Goal: Task Accomplishment & Management: Complete application form

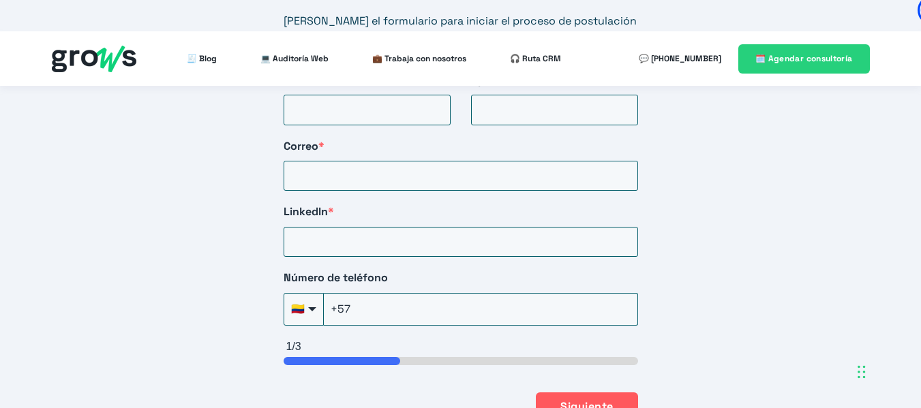
scroll to position [2385, 0]
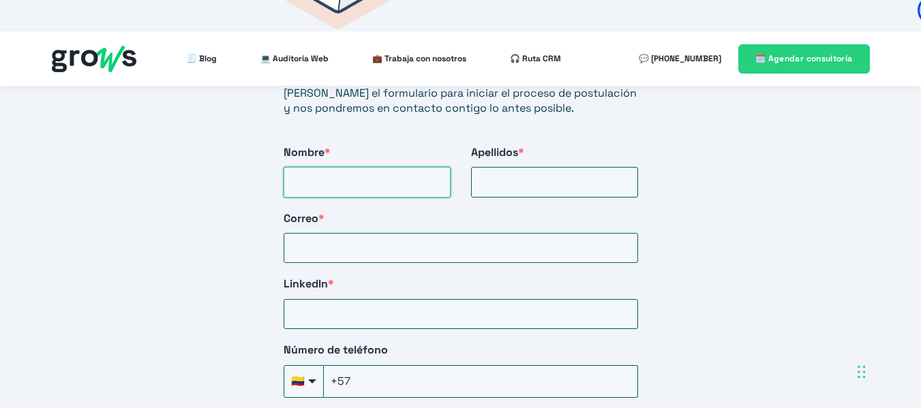
click at [337, 167] on input "Nombre *" at bounding box center [366, 182] width 167 height 30
click at [174, 80] on div "Iniciar postulación [PERSON_NAME] el formulario para iniciar el proceso de post…" at bounding box center [460, 220] width 921 height 710
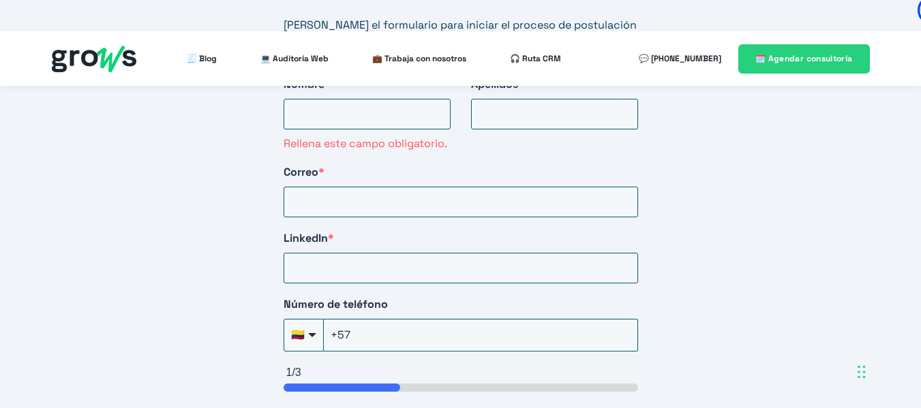
scroll to position [2249, 0]
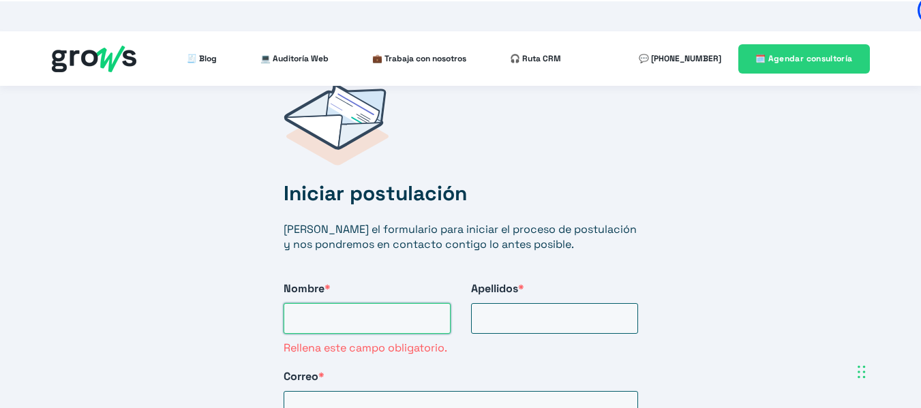
click at [369, 303] on input "Nombre *" at bounding box center [366, 318] width 167 height 30
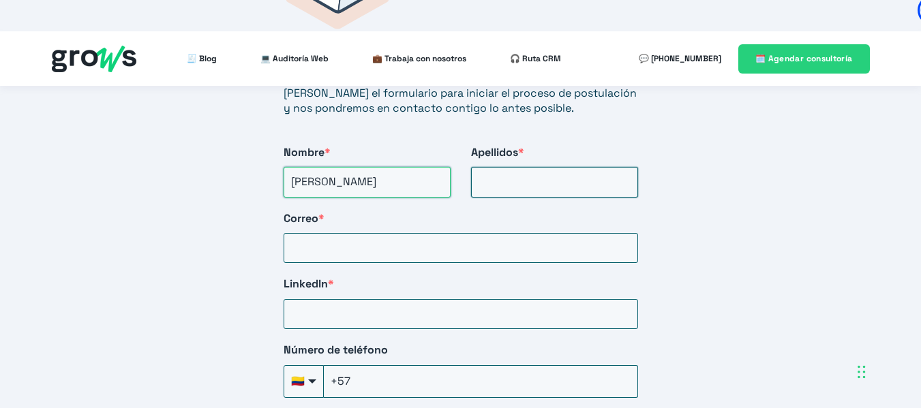
type input "[PERSON_NAME]"
click at [512, 167] on input "Apellidos *" at bounding box center [554, 182] width 167 height 30
type input "[PERSON_NAME]"
click at [399, 233] on input "Correo *" at bounding box center [460, 248] width 354 height 30
type input "[EMAIL_ADDRESS][DOMAIN_NAME]"
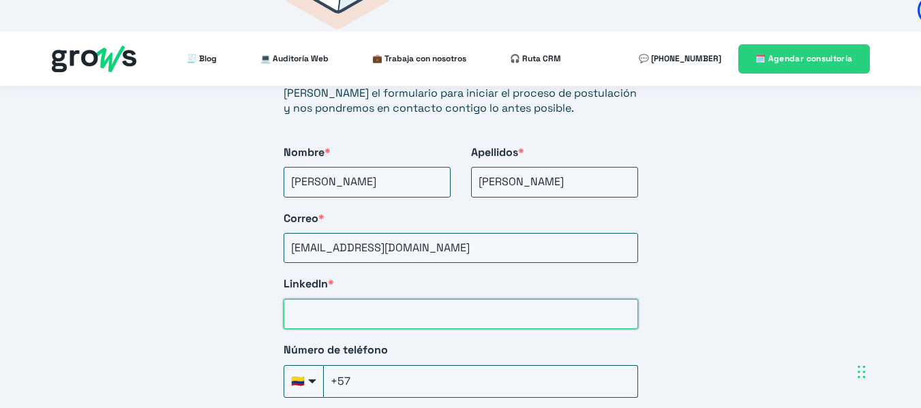
click at [375, 299] on input "LinkedIn *" at bounding box center [460, 314] width 354 height 30
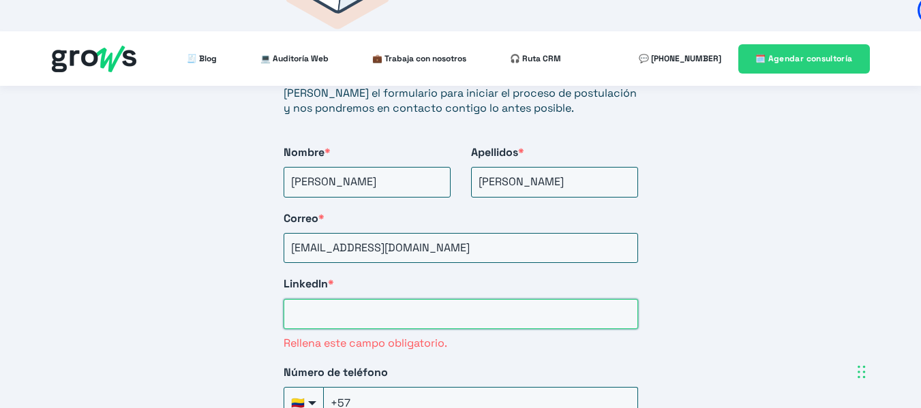
paste input "[URL][DOMAIN_NAME]"
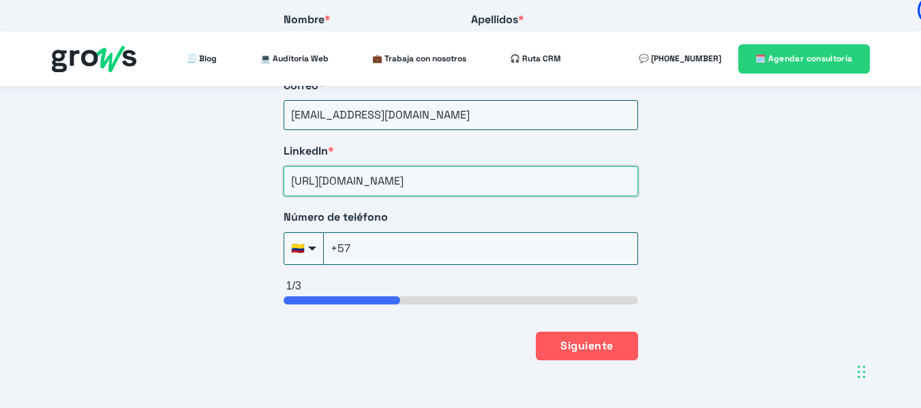
scroll to position [2521, 0]
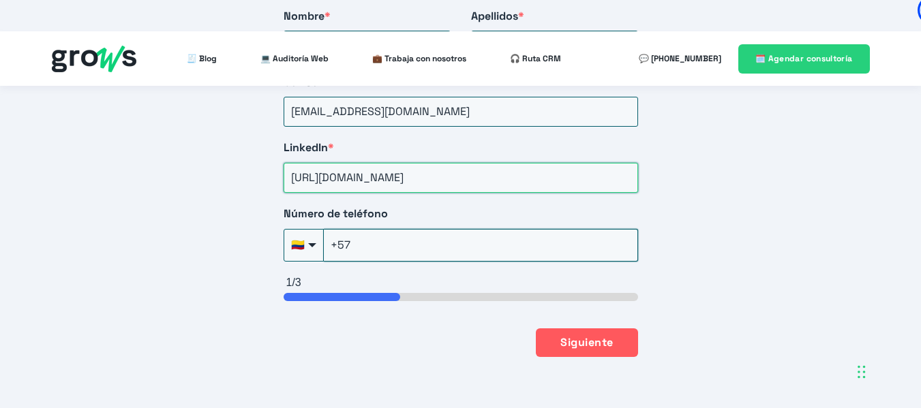
type input "[URL][DOMAIN_NAME]"
click at [382, 229] on input "+57" at bounding box center [481, 245] width 314 height 33
type input "[PHONE_NUMBER]"
click at [617, 328] on button "Siguiente" at bounding box center [587, 342] width 102 height 29
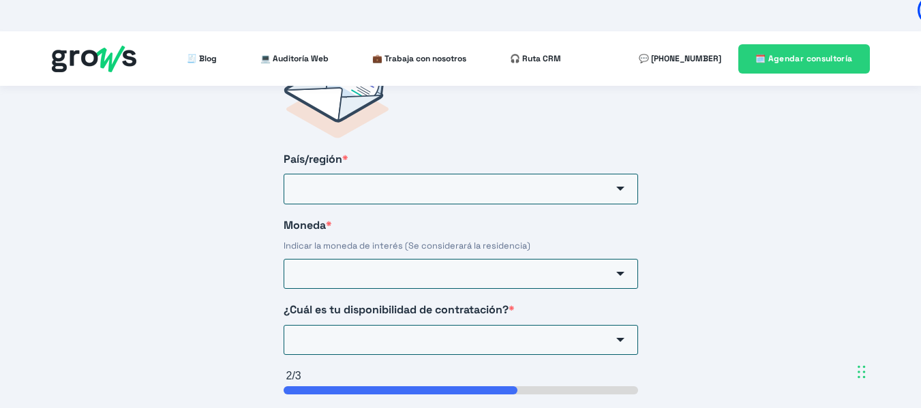
scroll to position [2258, 0]
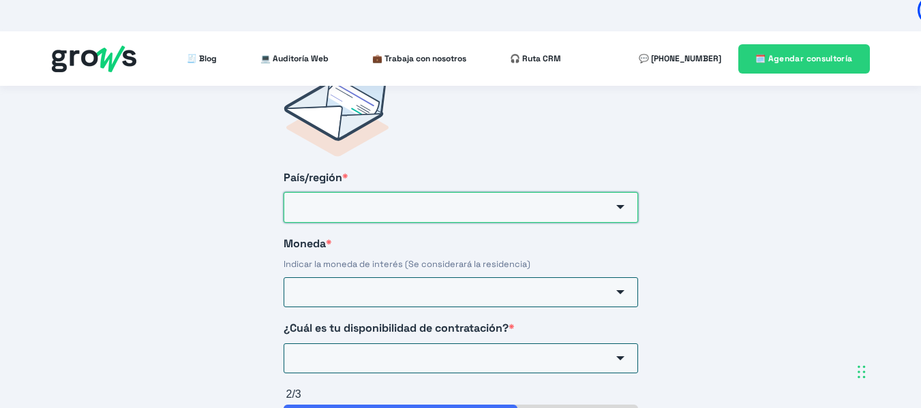
click at [517, 192] on input "País/región *" at bounding box center [460, 207] width 354 height 30
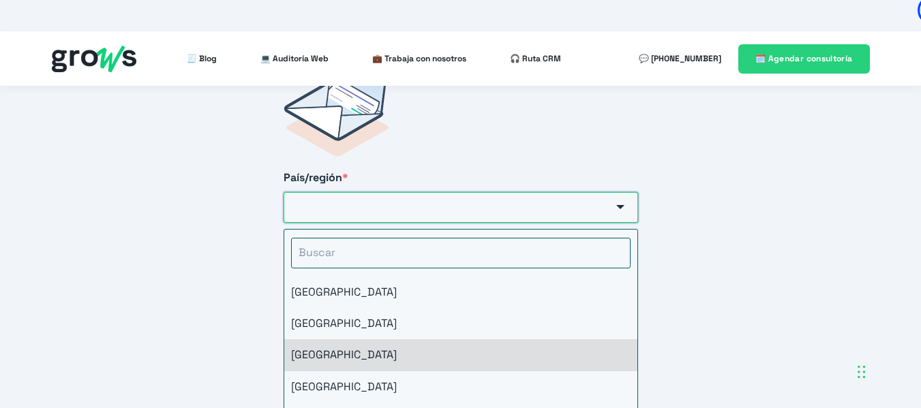
scroll to position [68, 0]
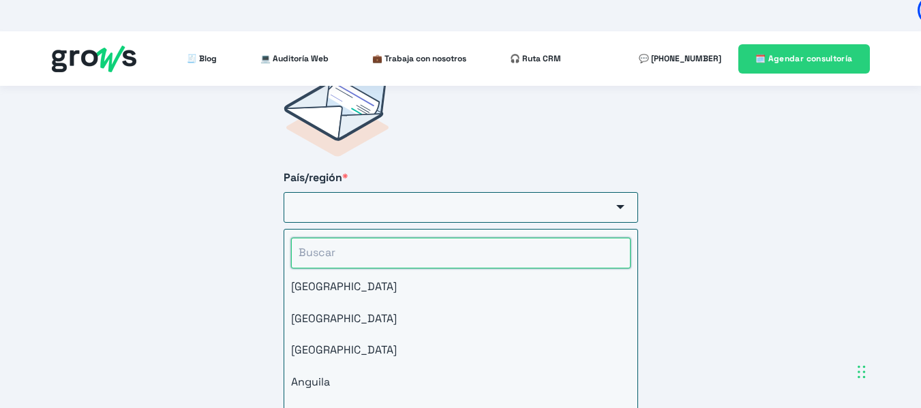
click at [418, 238] on input "HubSpot Form" at bounding box center [460, 253] width 339 height 30
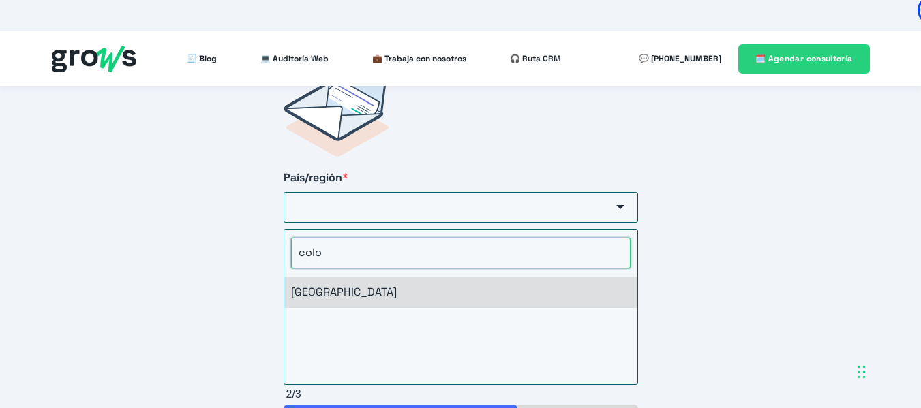
type input "colo"
click at [359, 277] on li "[GEOGRAPHIC_DATA]" at bounding box center [460, 292] width 353 height 31
type input "[GEOGRAPHIC_DATA]"
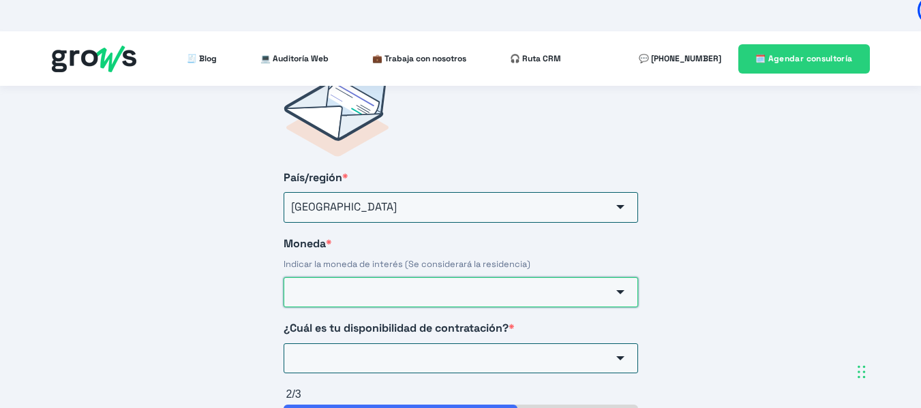
click at [372, 277] on input "Moneda *" at bounding box center [460, 292] width 354 height 30
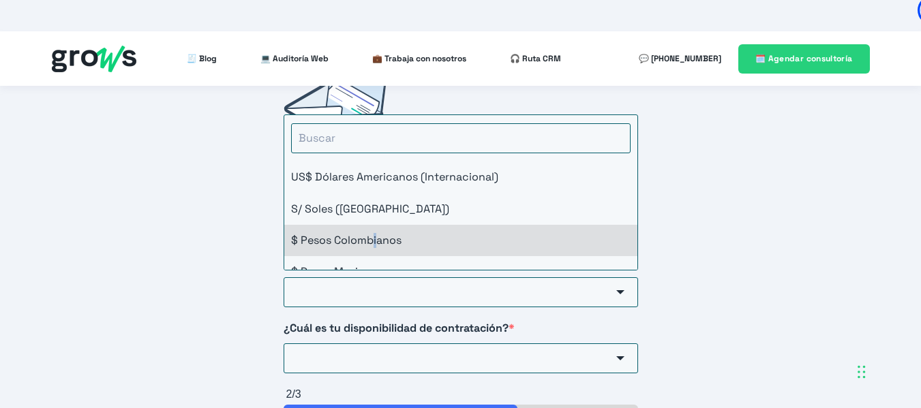
click at [375, 225] on li "$ Pesos Colombianos" at bounding box center [460, 240] width 353 height 31
type input "$ Pesos Colombianos"
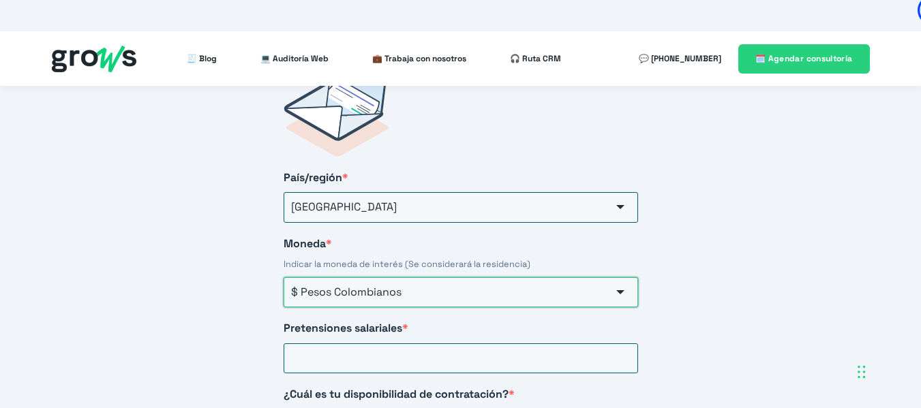
scroll to position [2326, 0]
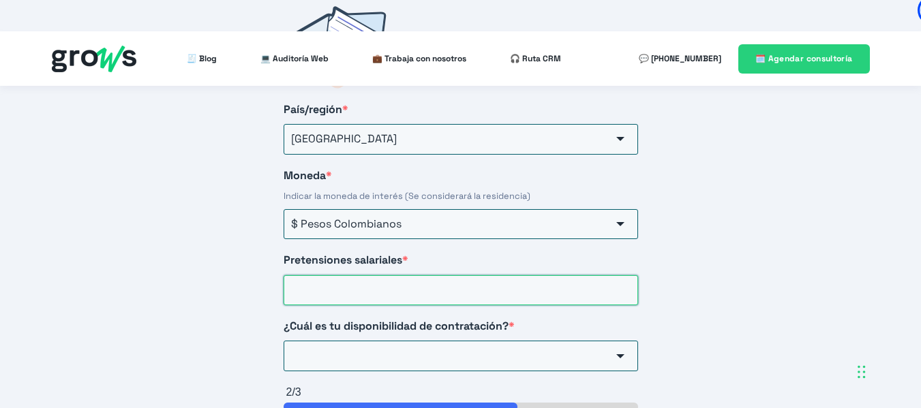
click at [408, 275] on input "Pretensiones salariales *" at bounding box center [460, 290] width 354 height 30
type input "4500000"
click at [320, 341] on input "¿Cuál es tu disponibilidad de contratación? *" at bounding box center [460, 356] width 354 height 30
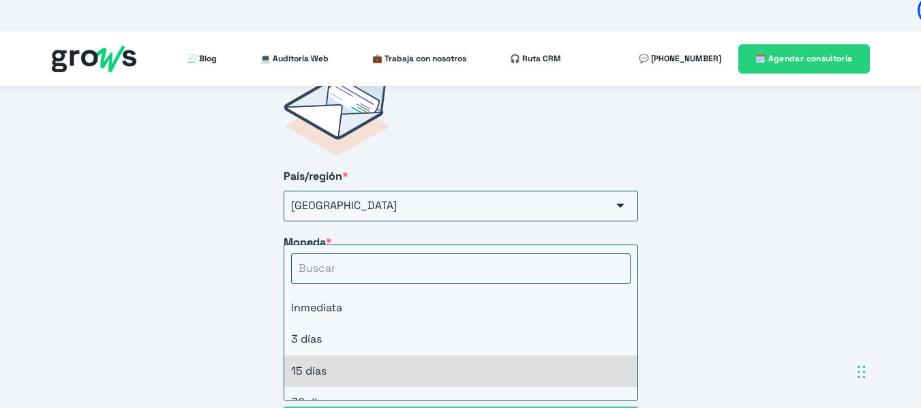
scroll to position [2258, 0]
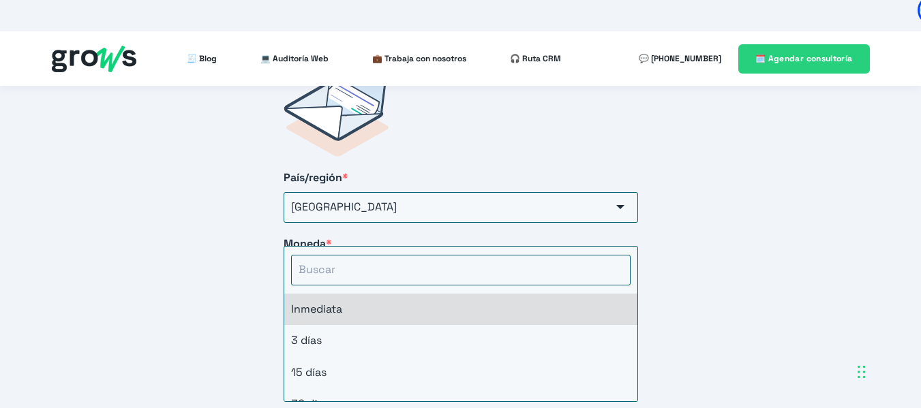
click at [362, 294] on li "Inmediata" at bounding box center [460, 309] width 353 height 31
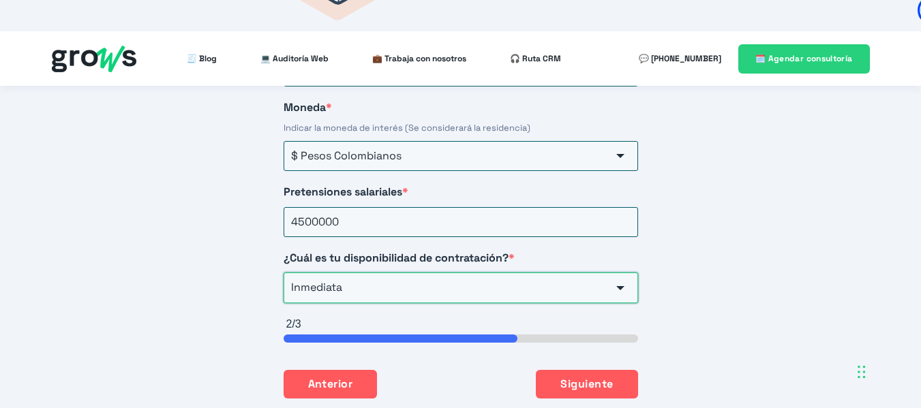
scroll to position [2326, 0]
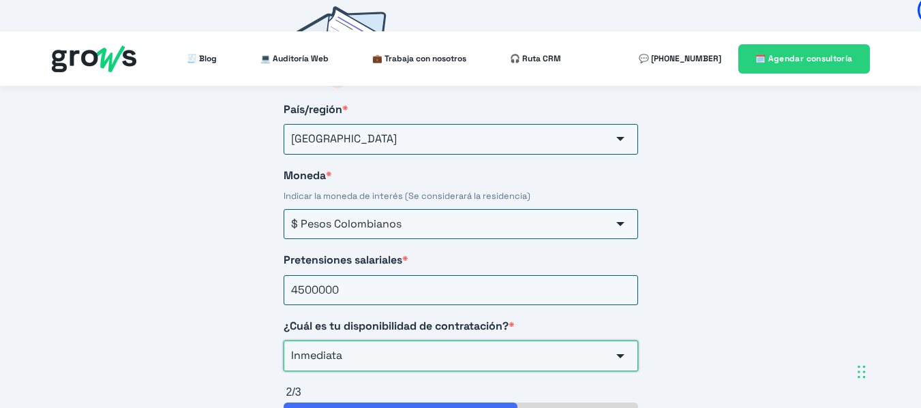
click at [358, 341] on input "Inmediata" at bounding box center [460, 356] width 354 height 30
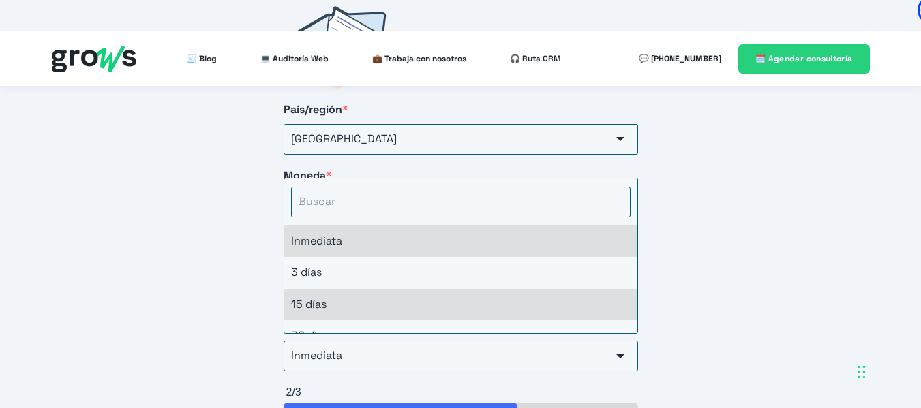
click at [351, 289] on li "15 días" at bounding box center [460, 304] width 353 height 31
type input "15 días"
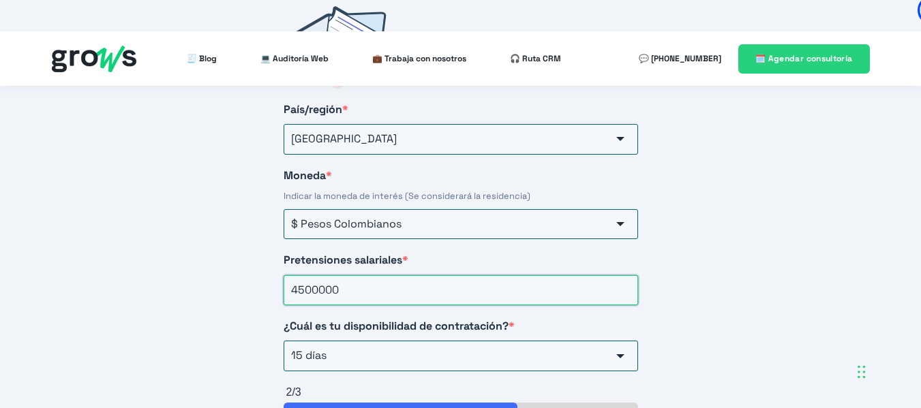
click at [305, 275] on input "4500000" at bounding box center [460, 290] width 354 height 30
click at [322, 275] on input "5000000" at bounding box center [460, 290] width 354 height 30
click at [318, 275] on input "5000000" at bounding box center [460, 290] width 354 height 30
click at [297, 275] on input "5000000" at bounding box center [460, 290] width 354 height 30
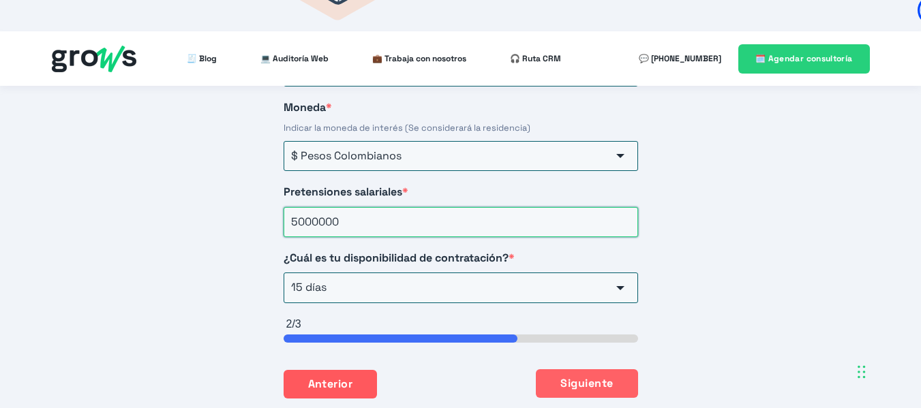
type input "5000000"
click at [582, 369] on button "Siguiente" at bounding box center [587, 383] width 102 height 29
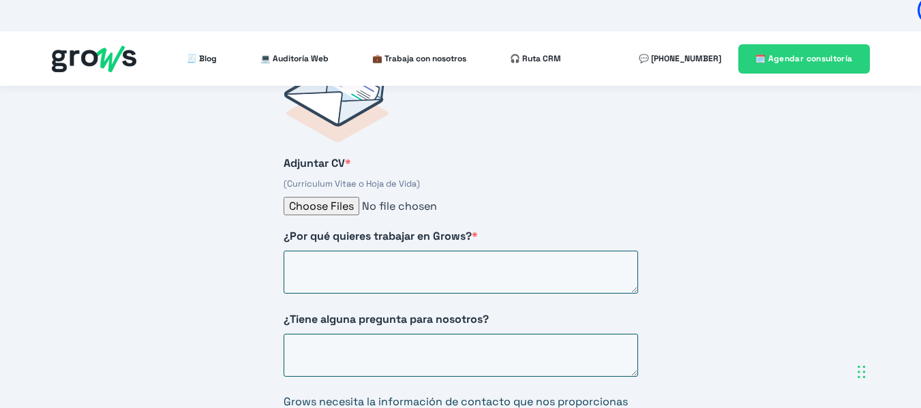
scroll to position [2258, 0]
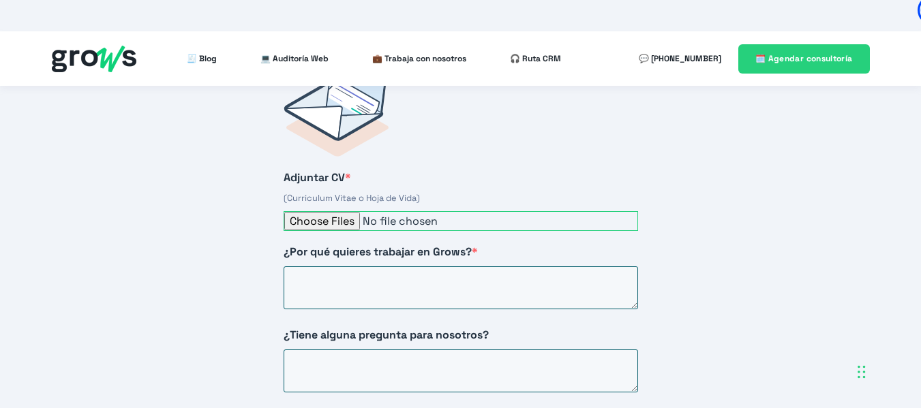
click at [333, 211] on input "Adjuntar CV *" at bounding box center [460, 221] width 354 height 20
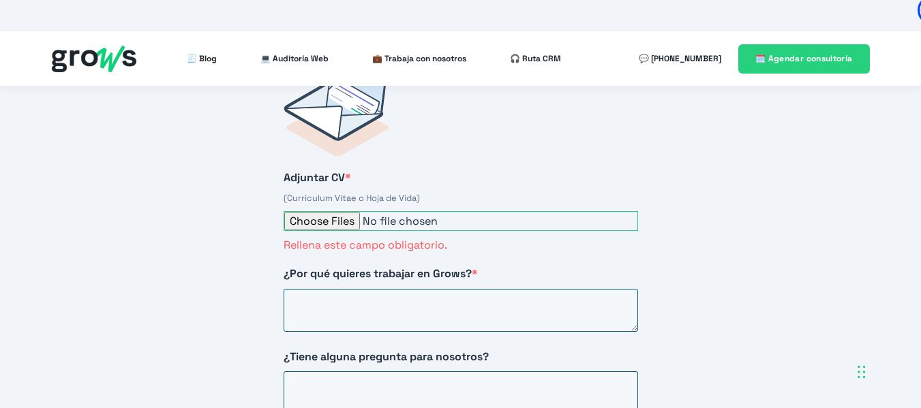
type input "C:\fakepath\CV [PERSON_NAME]..pdf"
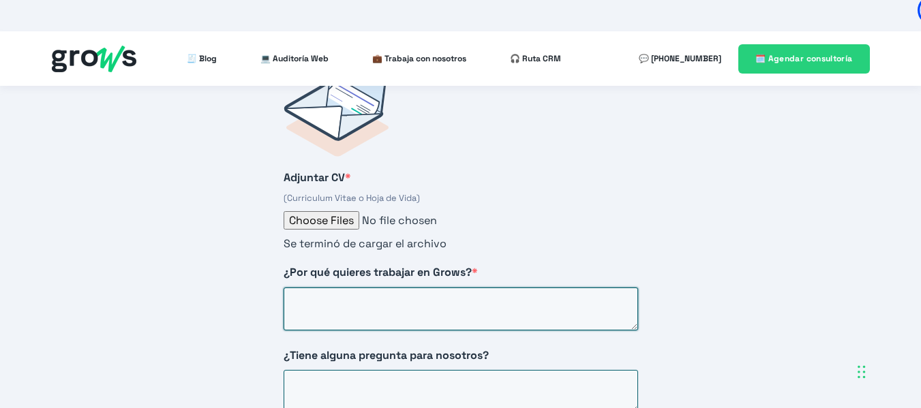
click at [455, 288] on textarea "¿Por qué quieres trabajar en Grows? *" at bounding box center [460, 309] width 354 height 43
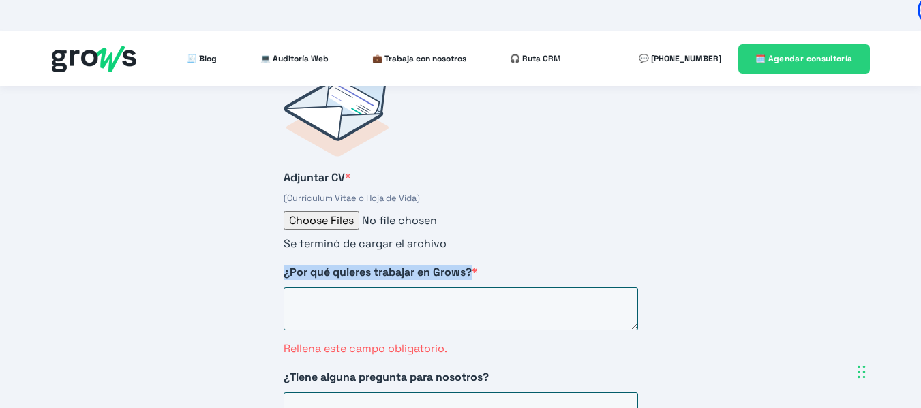
drag, startPoint x: 474, startPoint y: 224, endPoint x: 283, endPoint y: 221, distance: 190.8
click at [283, 265] on span "¿Por qué quieres trabajar en Grows? *" at bounding box center [380, 272] width 194 height 14
copy span "¿Por qué quieres trabajar en Grows?"
click at [337, 288] on textarea "¿Por qué quieres trabajar en Grows? *" at bounding box center [460, 309] width 354 height 43
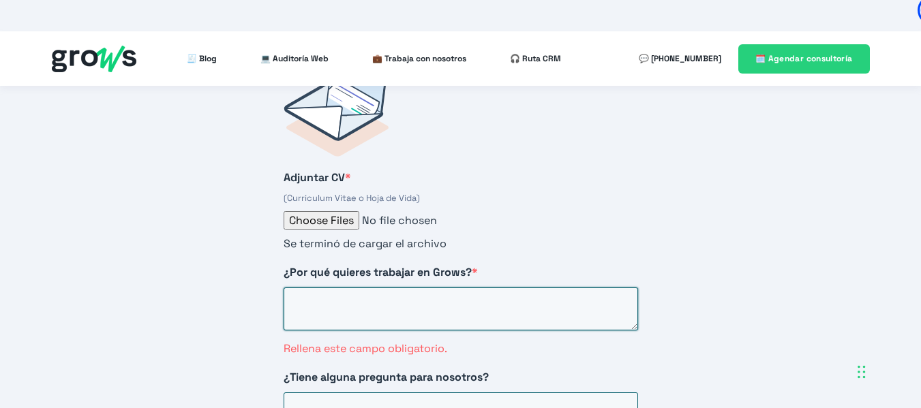
paste textarea "Quiero trabajar en Grows porque soy un profesional con experiencia probada en l…"
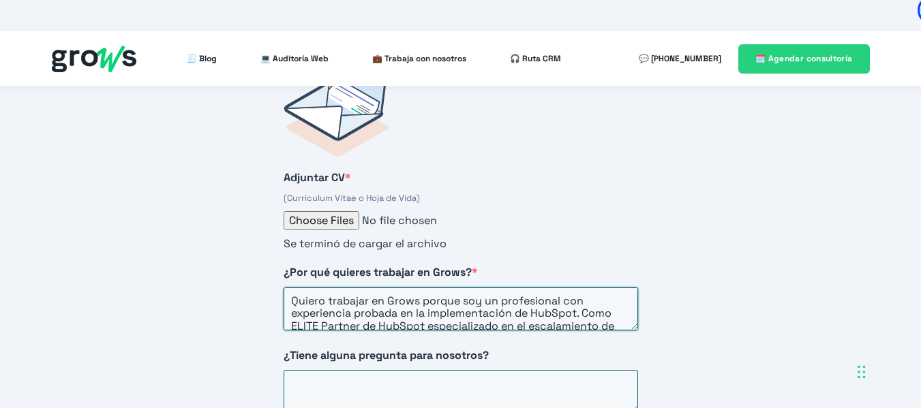
scroll to position [0, 0]
click at [402, 288] on textarea "Quiero trabajar en Grows porque soy un profesional con experiencia probada en l…" at bounding box center [460, 309] width 354 height 43
click at [538, 288] on textarea "Quiero trabajar en Grows porque soy un profesional con experiencia en la implem…" at bounding box center [460, 309] width 354 height 43
click at [606, 288] on textarea "Quiero trabajar en Grows porque soy un profesional con experiencia en la implem…" at bounding box center [460, 309] width 354 height 43
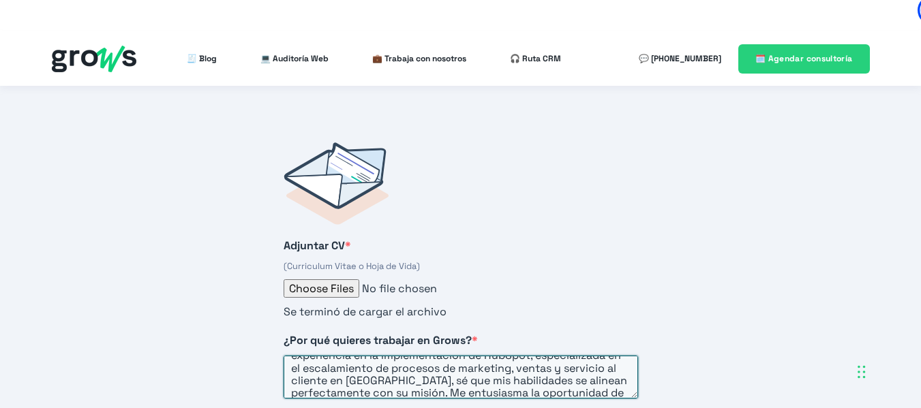
scroll to position [55, 0]
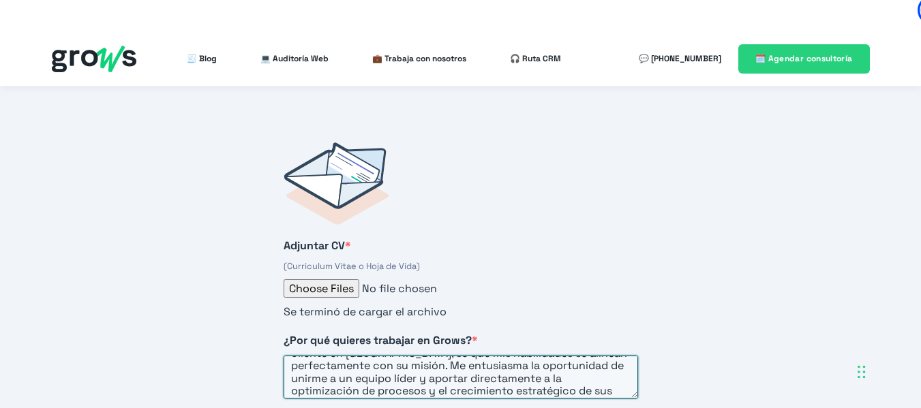
click at [448, 356] on textarea "Quiero trabajar en Grows porque soy un profesional con experiencia en la implem…" at bounding box center [460, 377] width 354 height 43
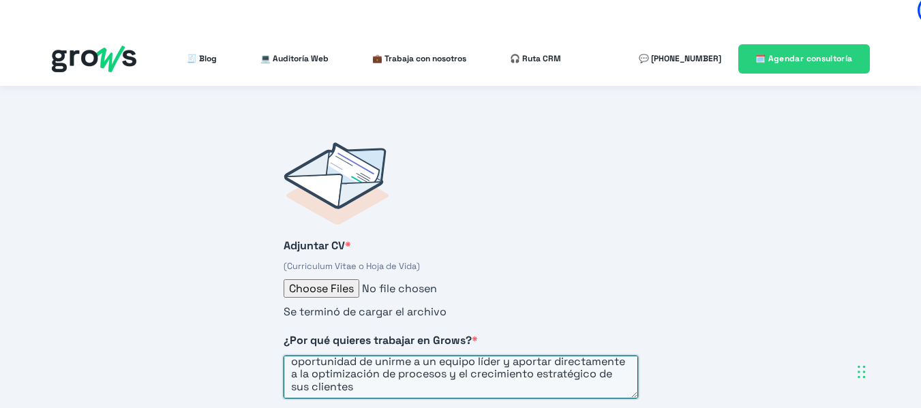
scroll to position [75, 0]
click at [458, 356] on textarea "Quiero trabajar en Grows porque soy un profesional con experiencia en la implem…" at bounding box center [460, 377] width 354 height 43
type textarea "Quiero trabajar en Grows porque soy un profesional con experiencia en la implem…"
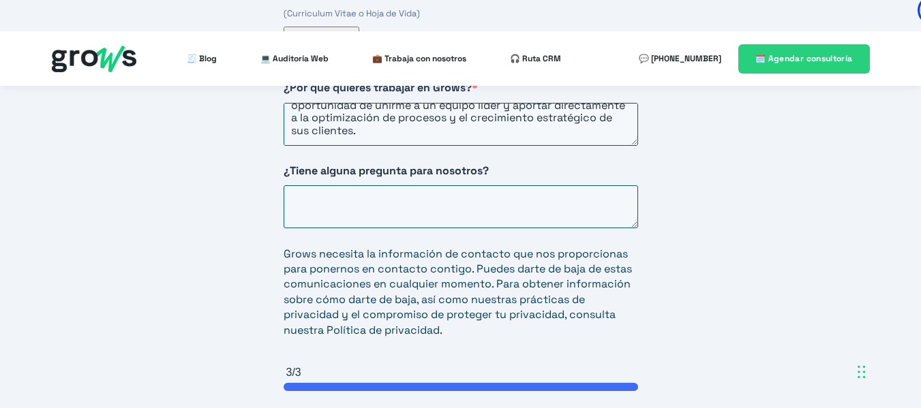
scroll to position [2508, 0]
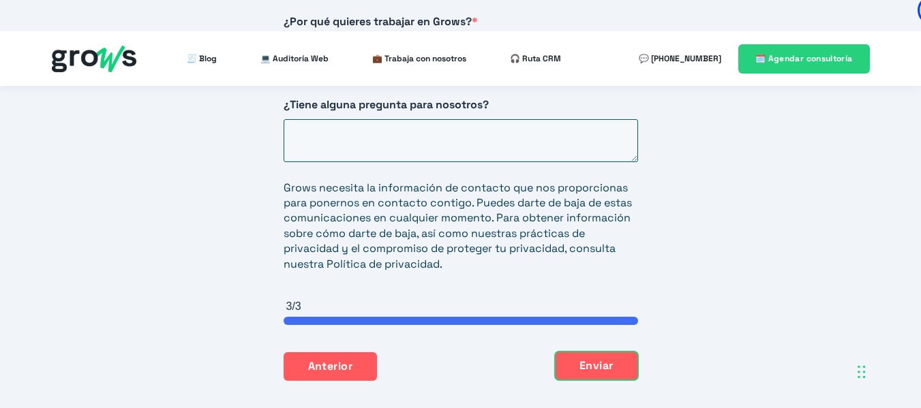
click at [617, 352] on button "Enviar" at bounding box center [596, 366] width 83 height 29
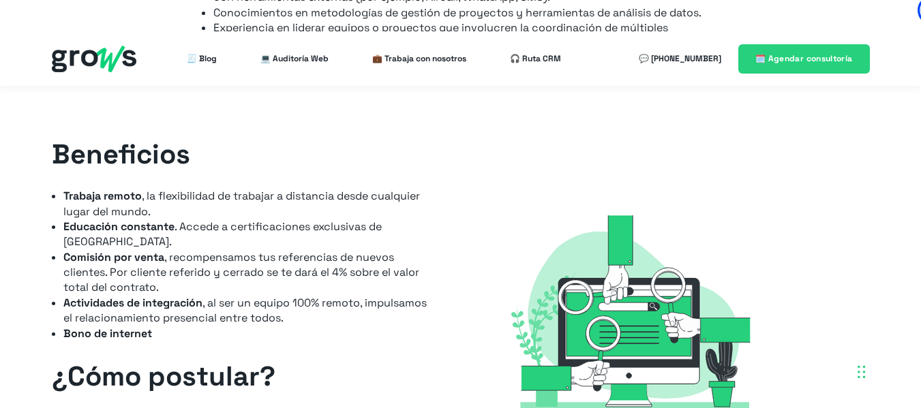
scroll to position [1667, 0]
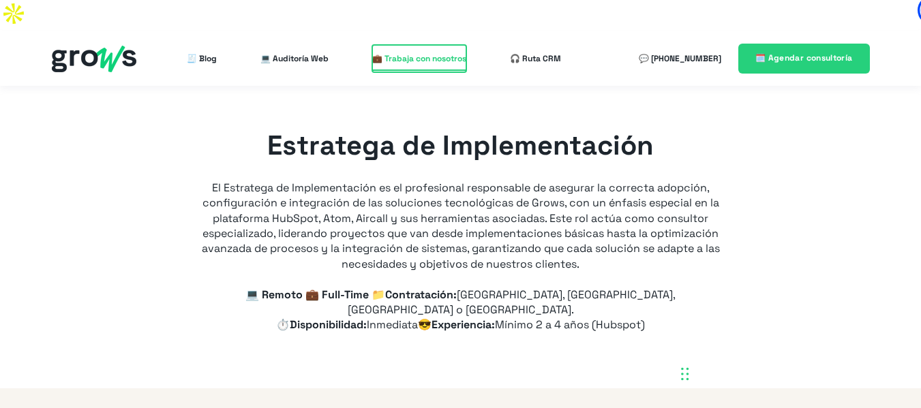
click at [408, 45] on span "💼 Trabaja con nosotros" at bounding box center [419, 58] width 94 height 27
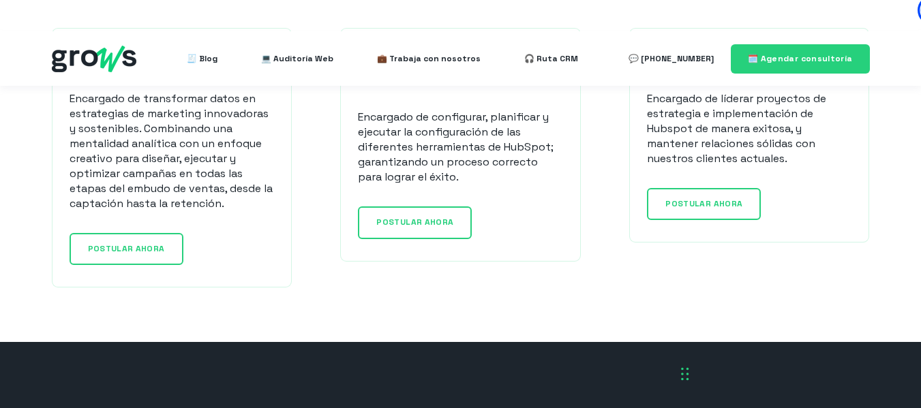
scroll to position [1158, 0]
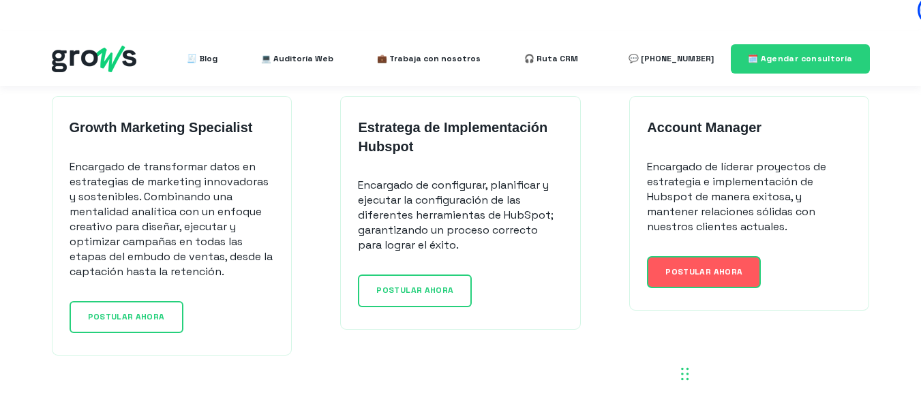
click at [735, 266] on span "POSTULAR AHORA" at bounding box center [703, 271] width 77 height 11
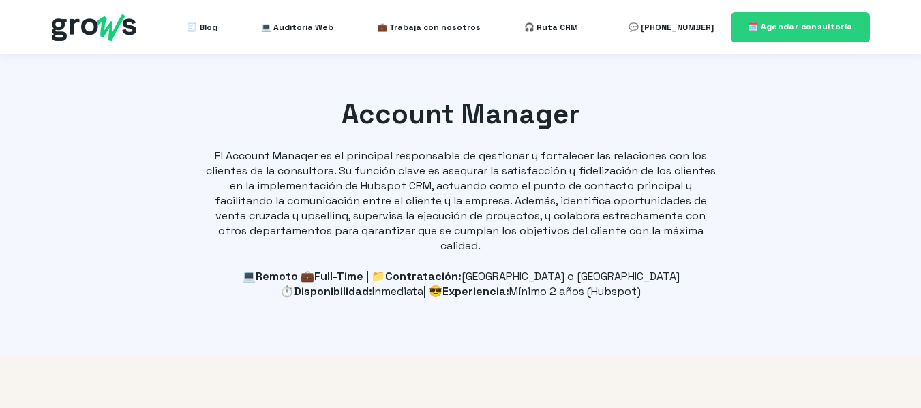
select select "CO"
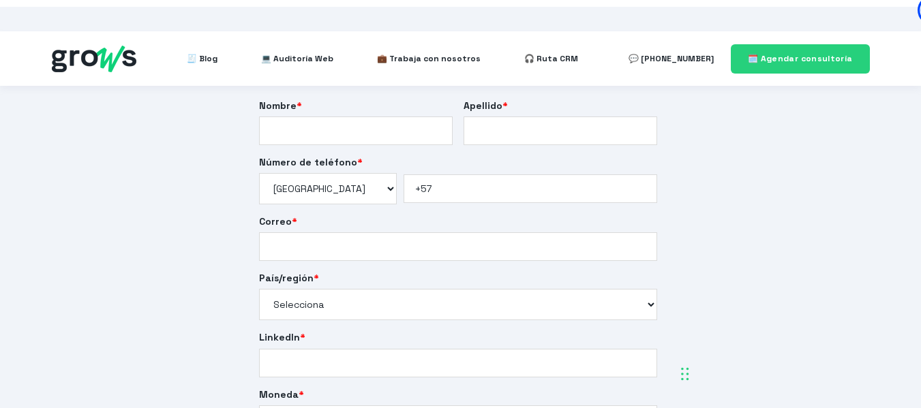
scroll to position [2249, 0]
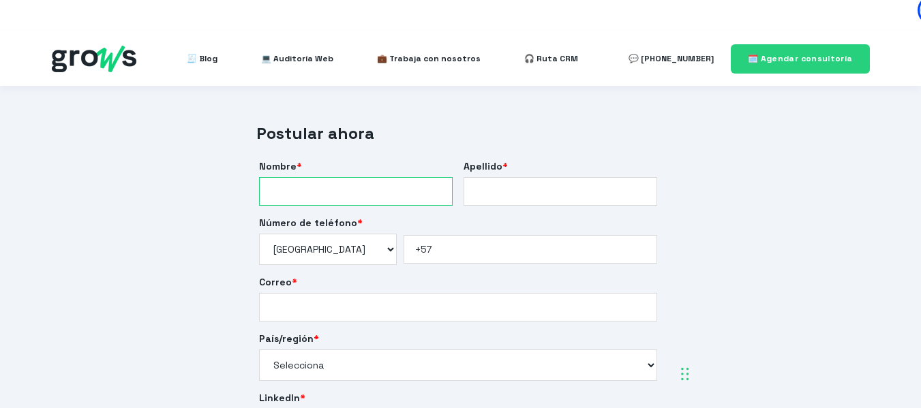
click at [375, 177] on input "Nombre *" at bounding box center [356, 191] width 194 height 29
type input "[PERSON_NAME]"
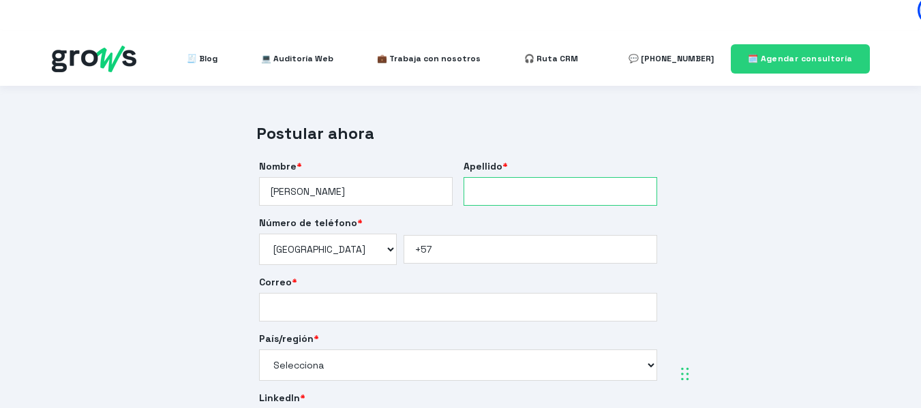
click at [510, 177] on input "Apellido *" at bounding box center [560, 191] width 194 height 29
drag, startPoint x: 533, startPoint y: 156, endPoint x: 446, endPoint y: 167, distance: 87.2
click at [446, 167] on fieldset "Nombre * Omaira Apellido * castañeda" at bounding box center [460, 188] width 409 height 57
type input "[PERSON_NAME]"
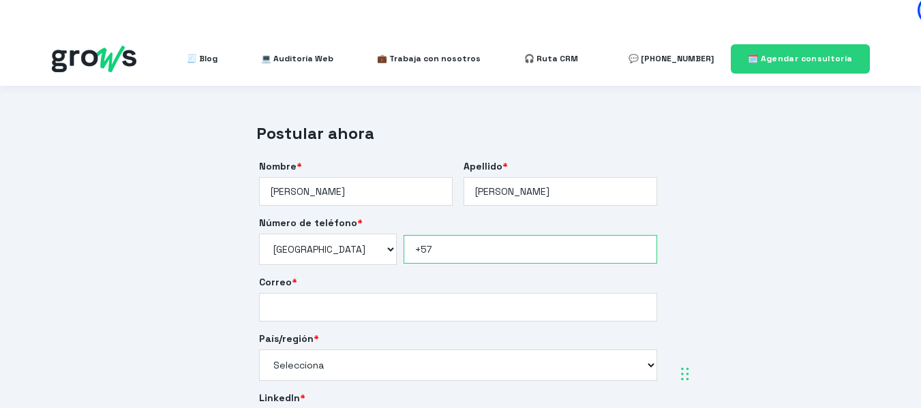
click at [447, 235] on input "+57" at bounding box center [529, 249] width 253 height 29
type input "+57 3162287485"
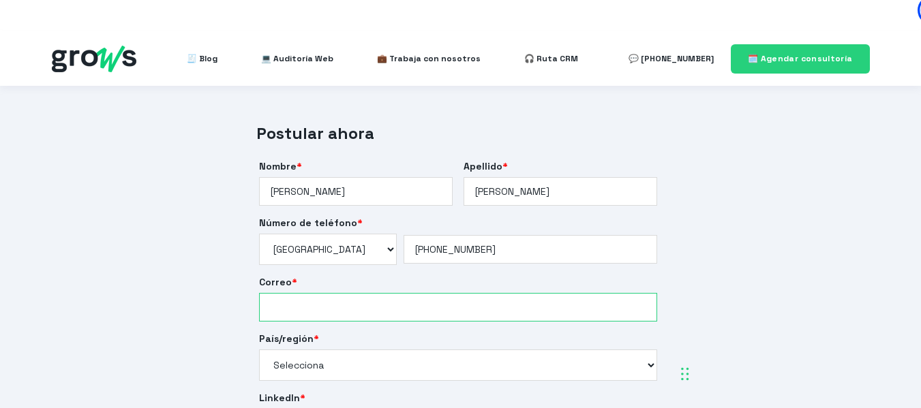
click at [420, 293] on input "Correo *" at bounding box center [458, 307] width 398 height 29
type input "[EMAIL_ADDRESS][DOMAIN_NAME]"
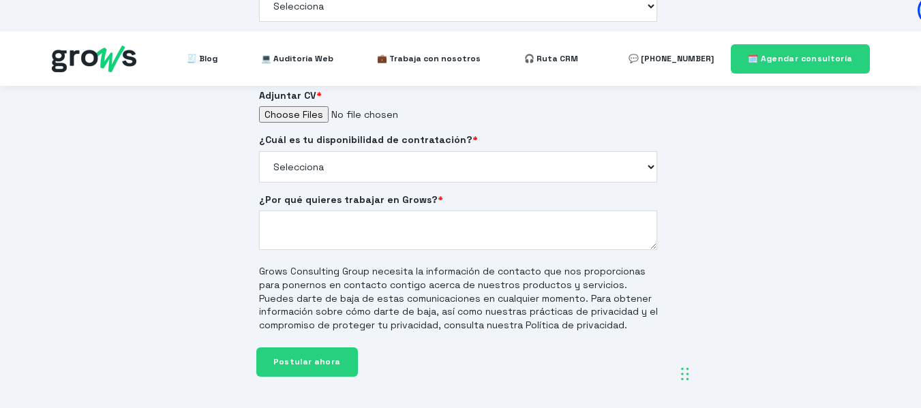
scroll to position [2726, 0]
